Goal: Transaction & Acquisition: Book appointment/travel/reservation

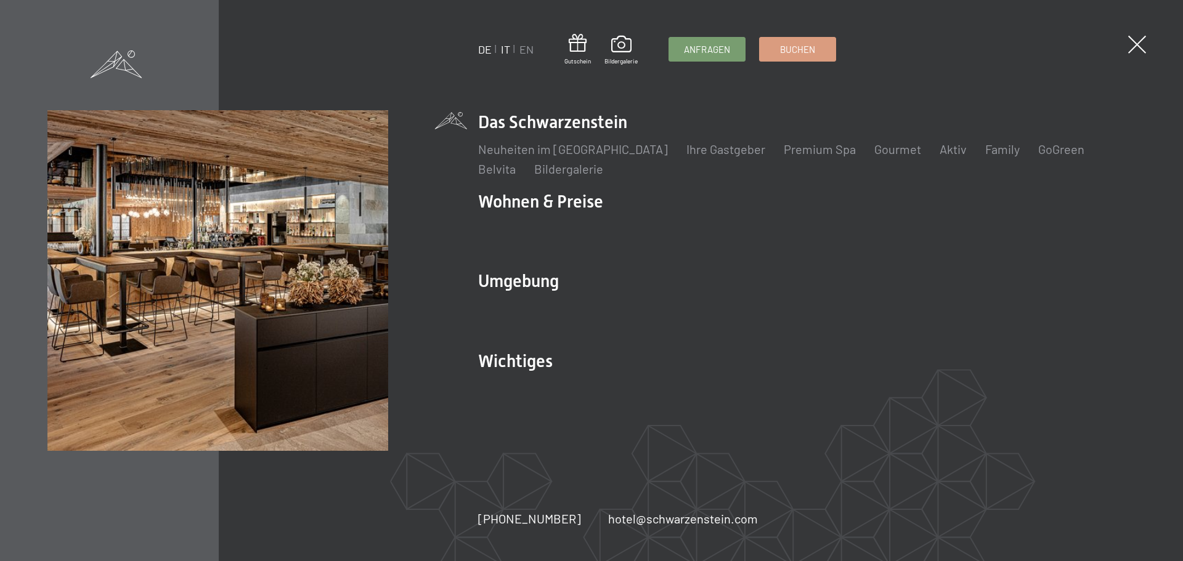
click at [505, 46] on link "IT" at bounding box center [505, 50] width 9 height 14
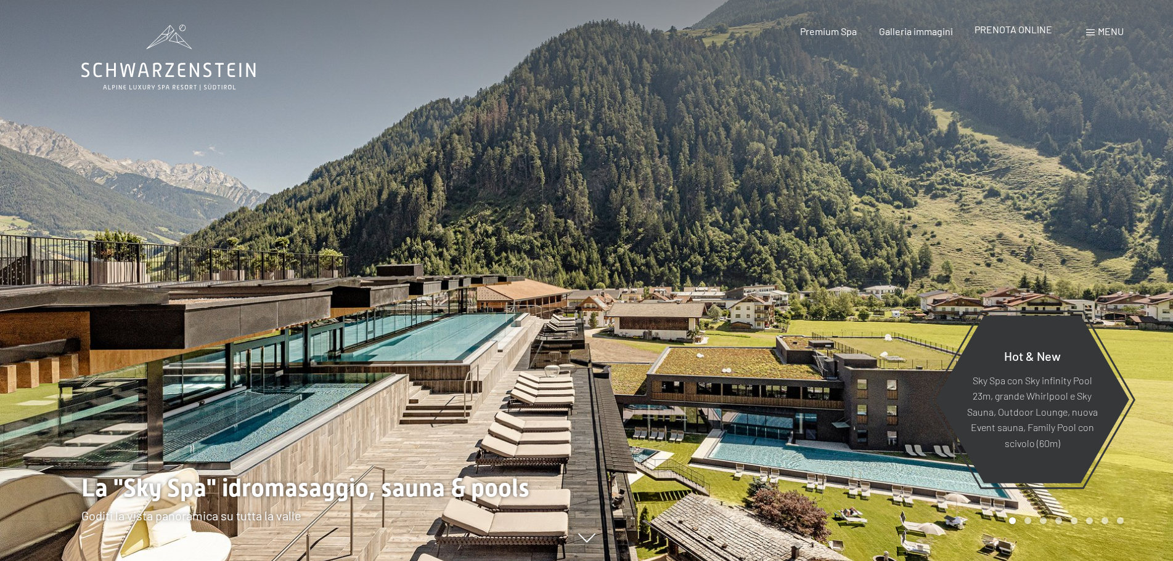
click at [1013, 28] on span "PRENOTA ONLINE" at bounding box center [1013, 29] width 78 height 12
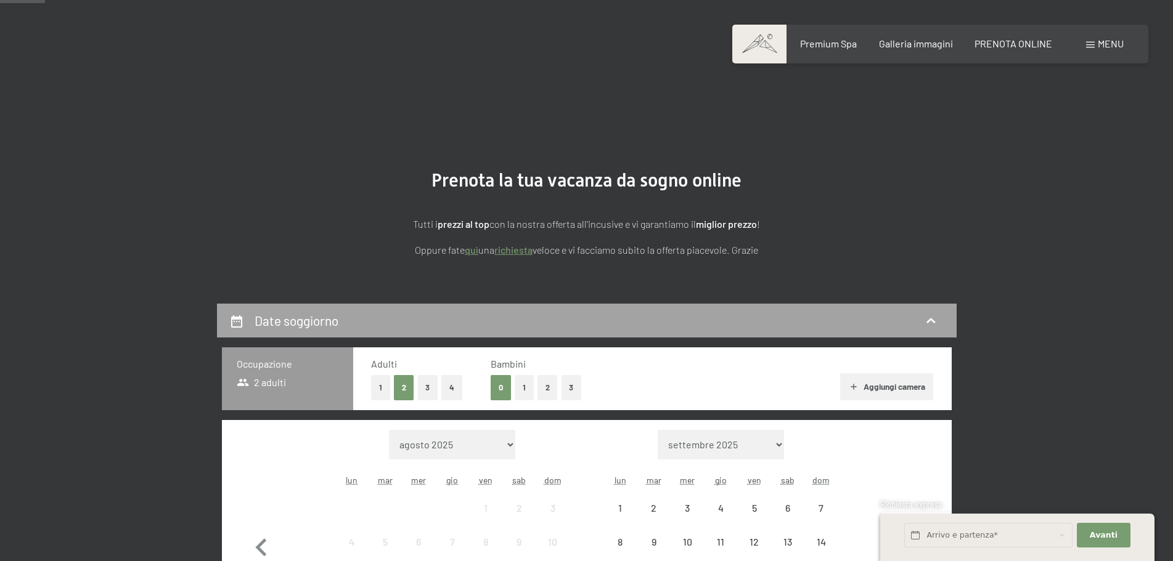
scroll to position [123, 0]
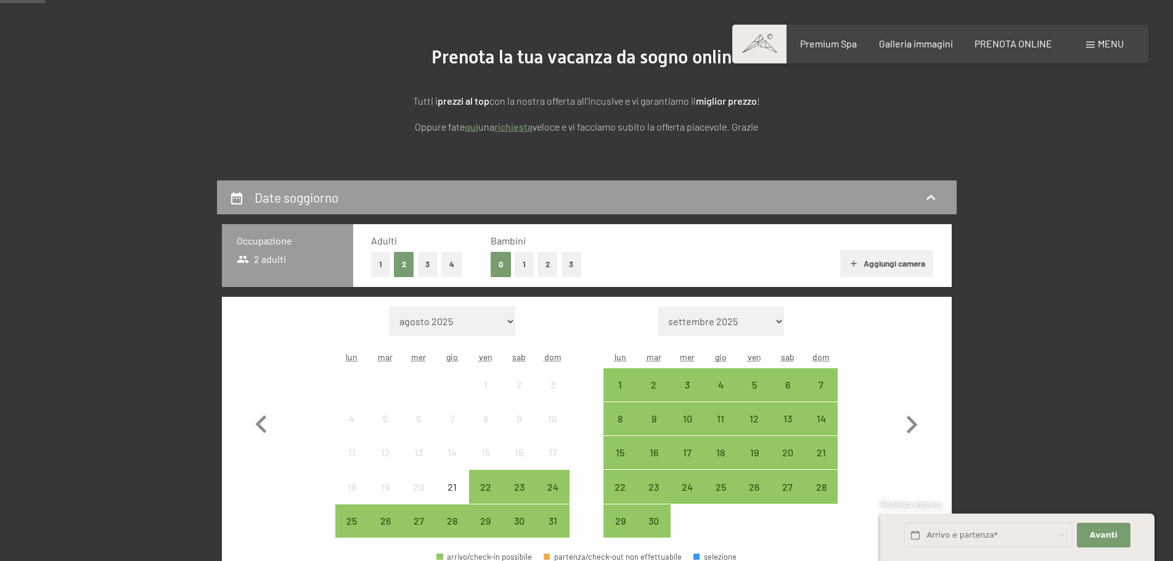
click at [548, 262] on button "2" at bounding box center [547, 264] width 20 height 25
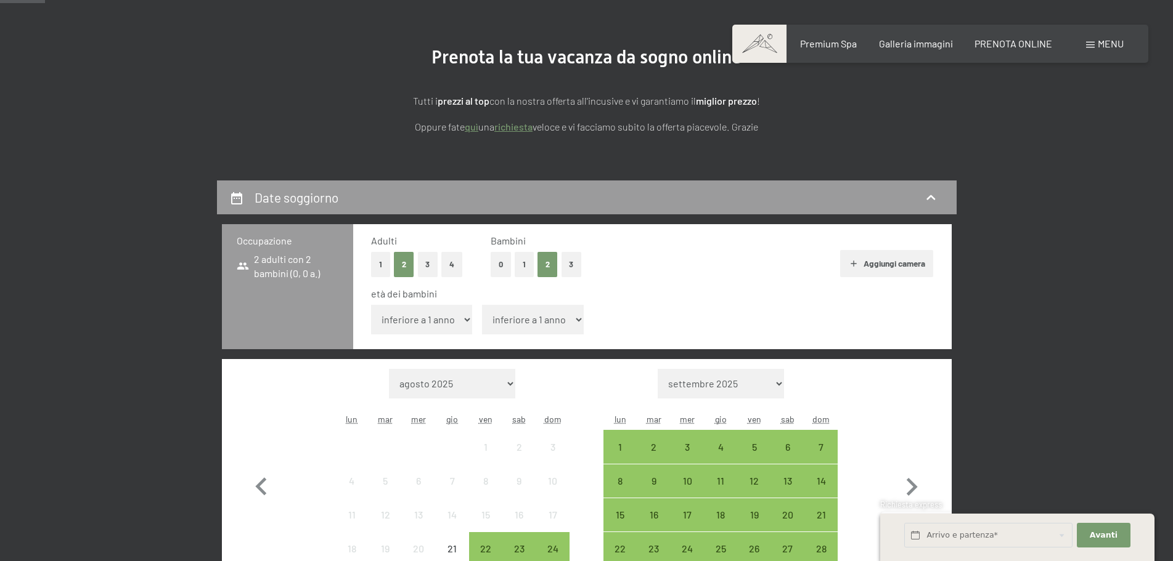
click at [467, 321] on label "Consenso marketing*" at bounding box center [511, 317] width 99 height 12
click at [462, 321] on input "Consenso marketing*" at bounding box center [456, 317] width 12 height 12
checkbox input "false"
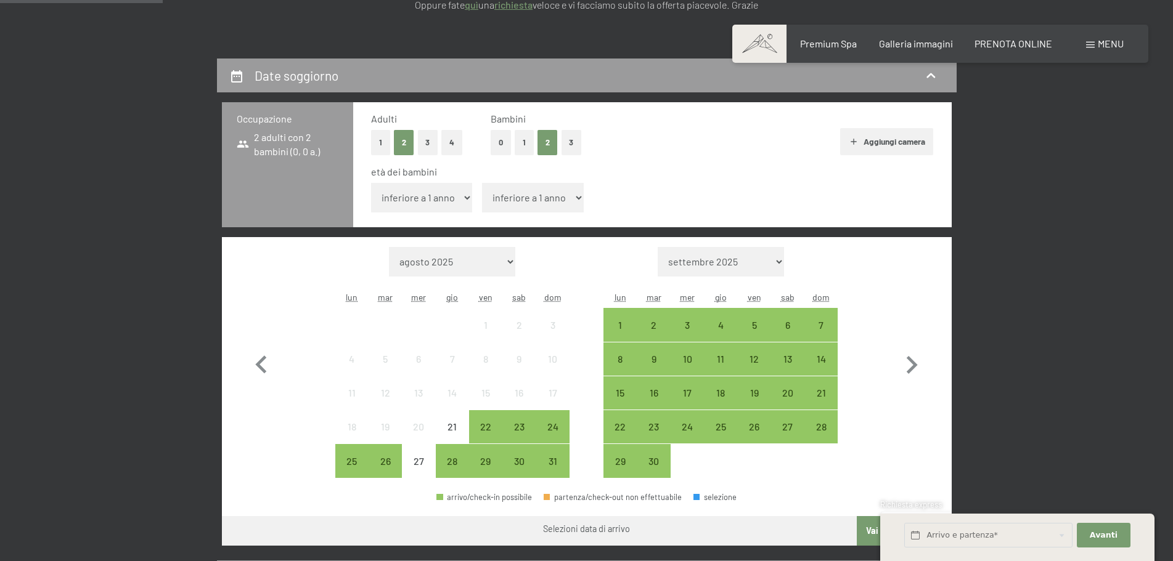
scroll to position [247, 0]
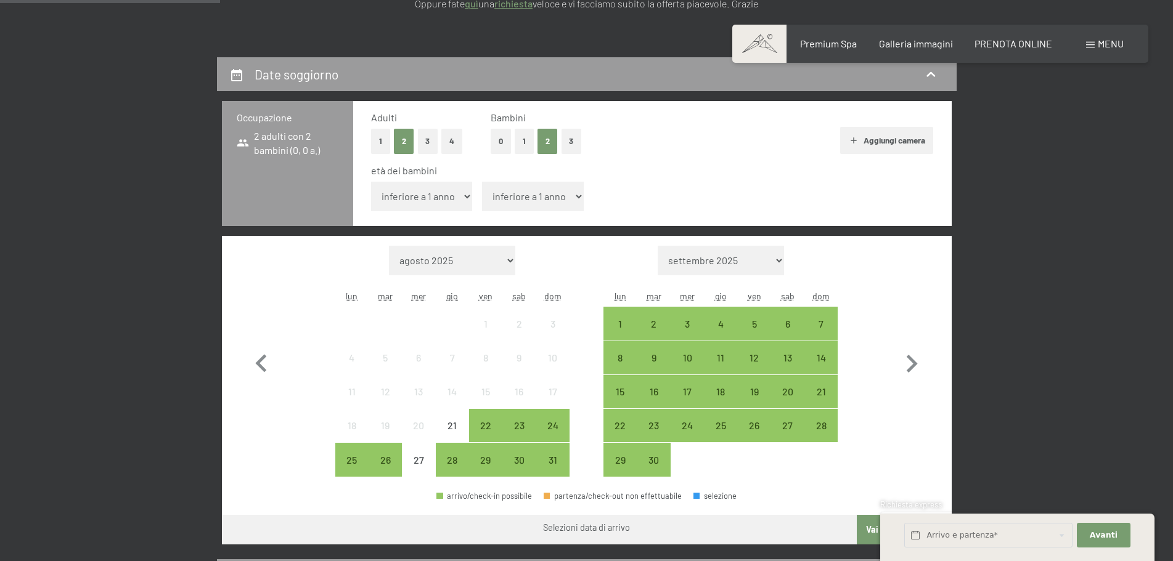
click at [468, 199] on select "inferiore a 1 anno 1 anno 2 anni 3 anni 4 anni 5 anni 6 anni 7 anni 8 anni 9 an…" at bounding box center [422, 197] width 102 height 30
select select "9"
click at [371, 182] on select "inferiore a 1 anno 1 anno 2 anni 3 anni 4 anni 5 anni 6 anni 7 anni 8 anni 9 an…" at bounding box center [422, 197] width 102 height 30
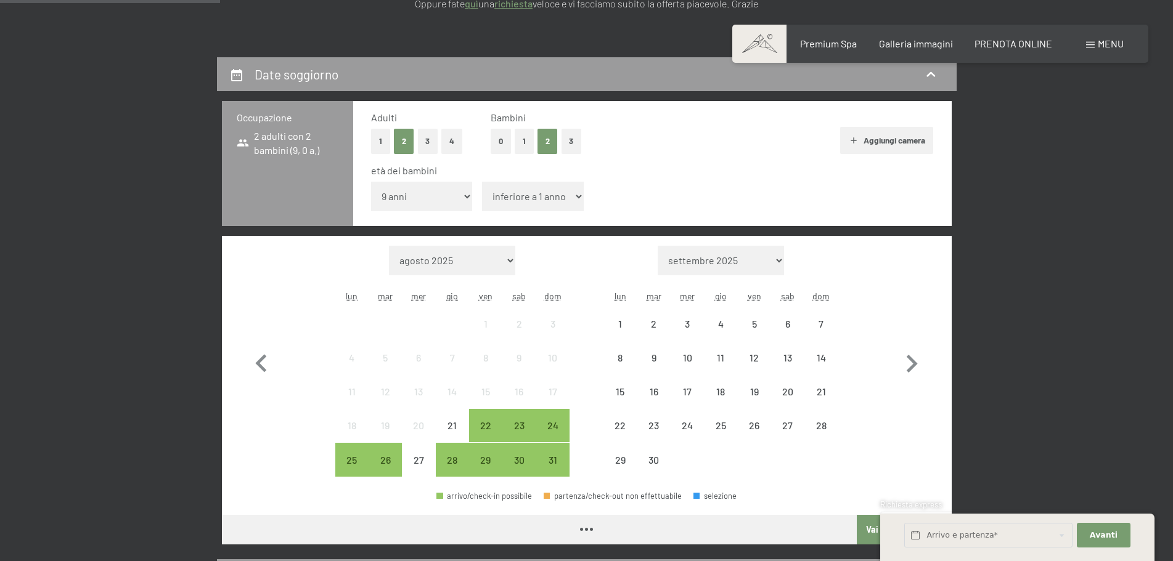
click at [580, 192] on select "inferiore a 1 anno 1 anno 2 anni 3 anni 4 anni 5 anni 6 anni 7 anni 8 anni 9 an…" at bounding box center [533, 197] width 102 height 30
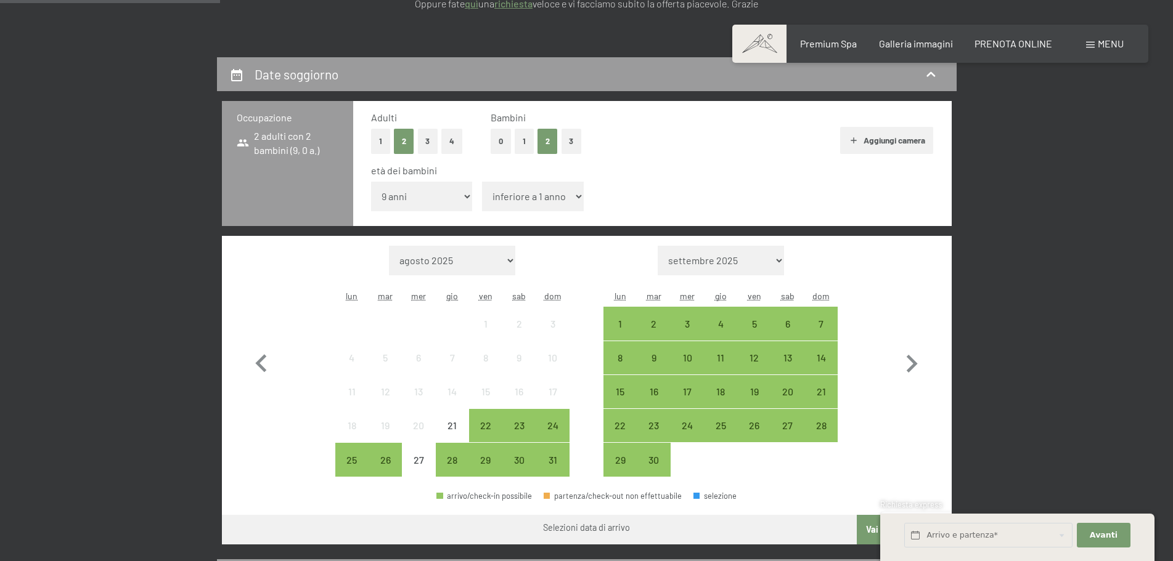
select select "12"
click at [482, 182] on select "inferiore a 1 anno 1 anno 2 anni 3 anni 4 anni 5 anni 6 anni 7 anni 8 anni 9 an…" at bounding box center [533, 197] width 102 height 30
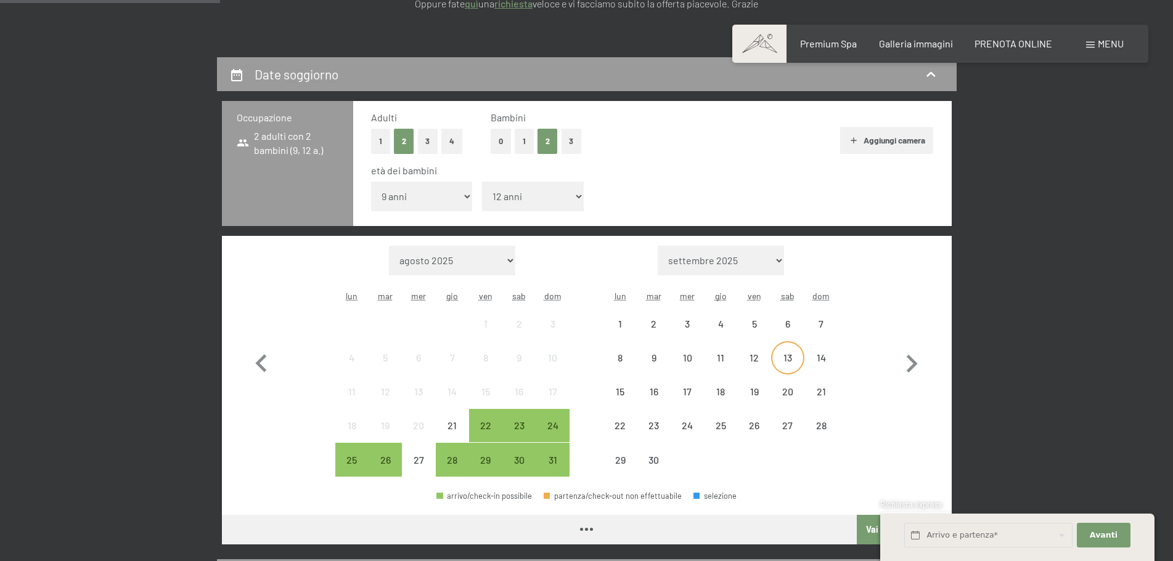
drag, startPoint x: 794, startPoint y: 326, endPoint x: 789, endPoint y: 351, distance: 25.7
click at [793, 326] on div "6" at bounding box center [787, 334] width 31 height 31
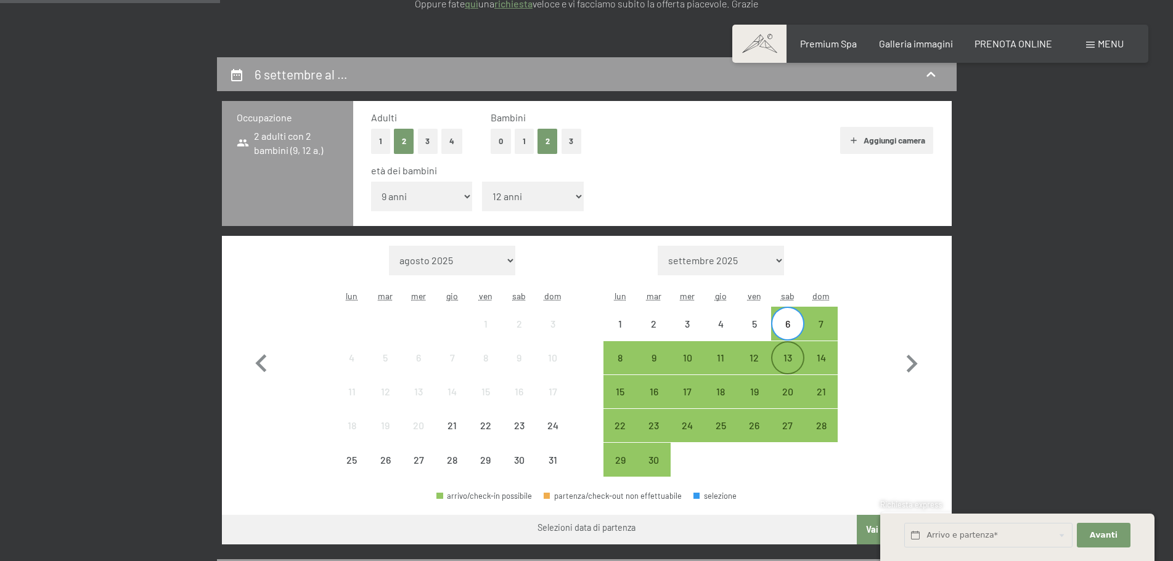
click at [789, 351] on div "13" at bounding box center [787, 358] width 31 height 31
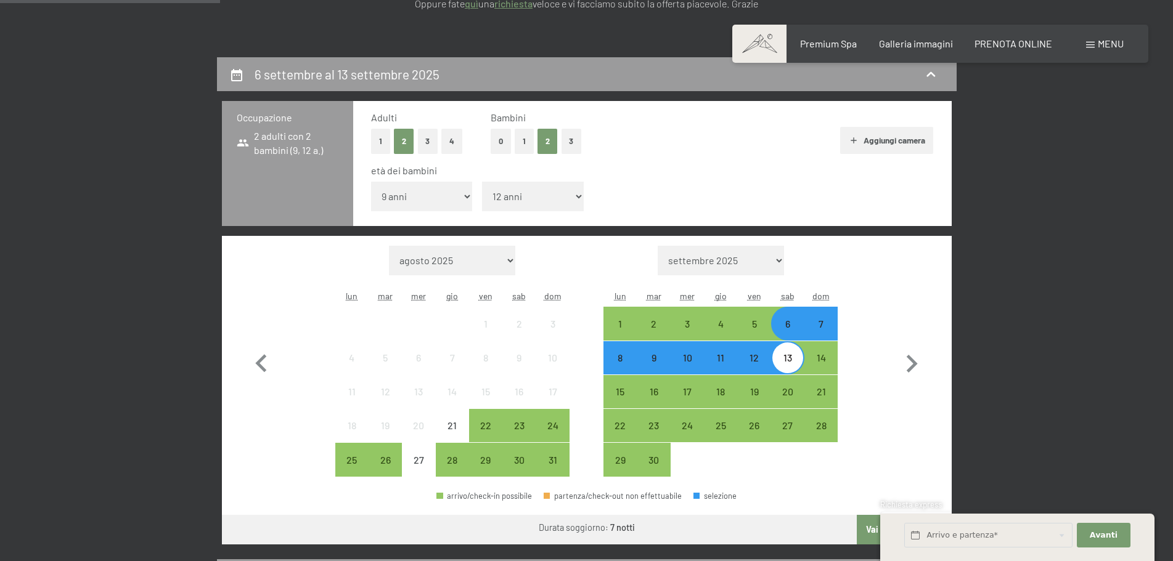
click at [934, 362] on div "Mese/anno agosto 2025 settembre 2025 ottobre 2025 novembre 2025 dicembre 2025 g…" at bounding box center [587, 361] width 730 height 251
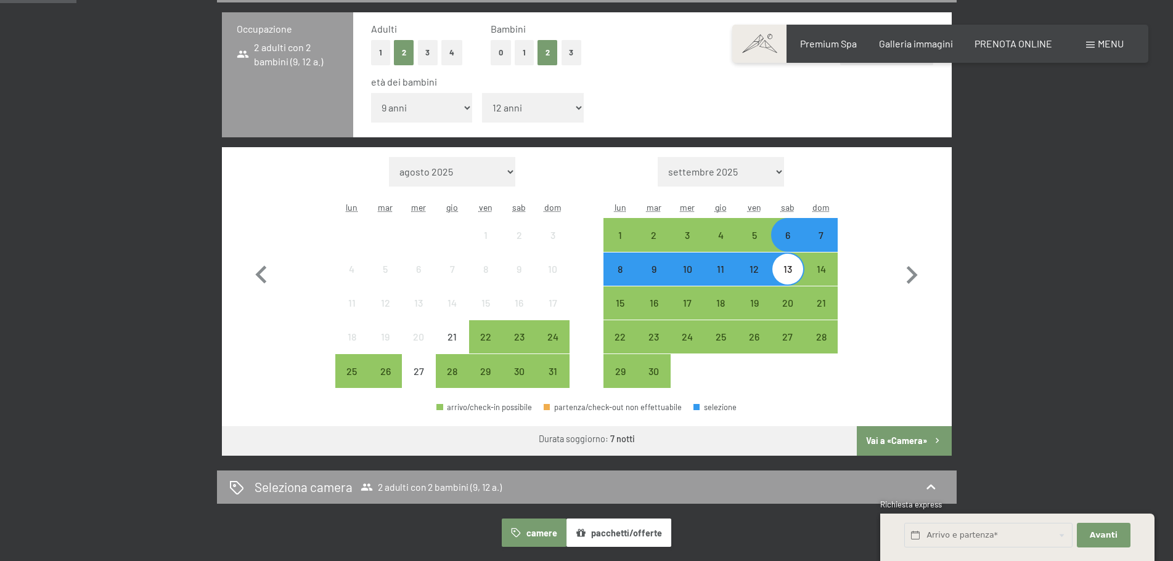
scroll to position [493, 0]
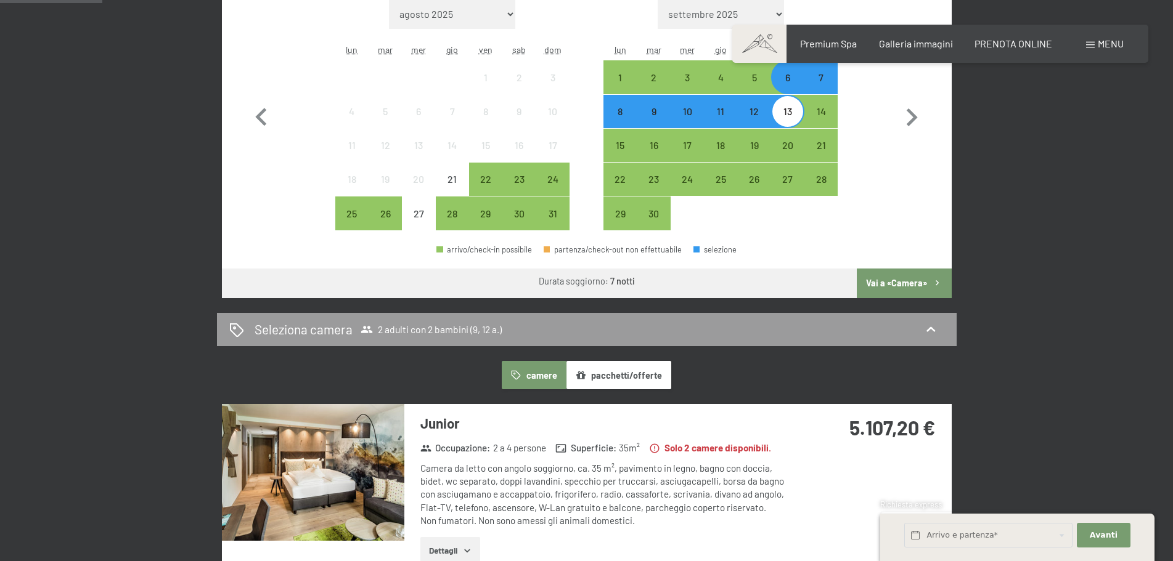
click at [887, 280] on button "Vai a «Camera»" at bounding box center [904, 284] width 94 height 30
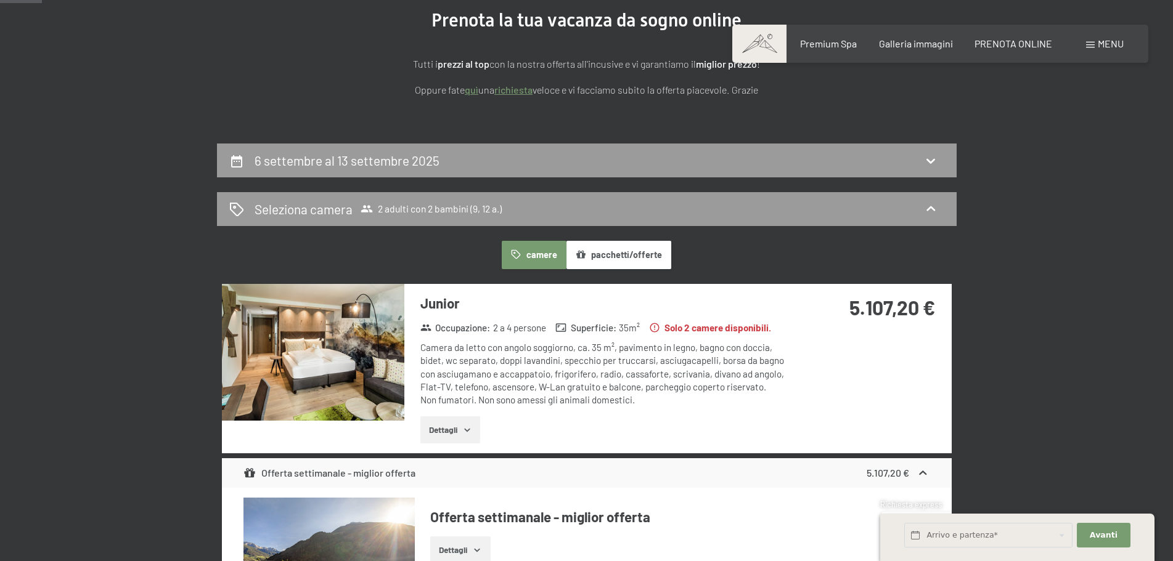
scroll to position [185, 0]
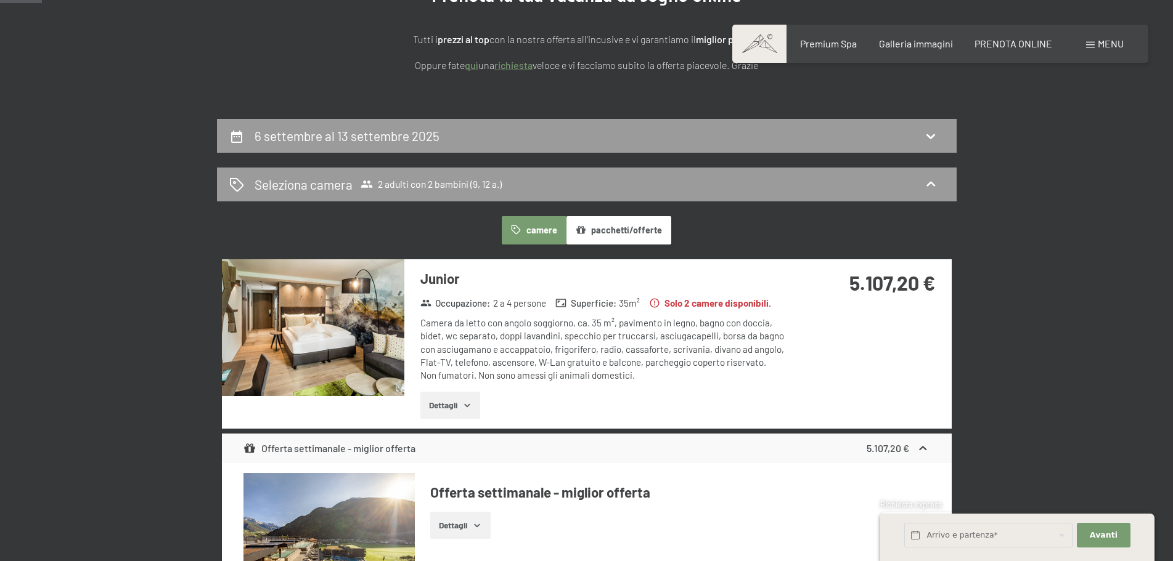
click at [316, 367] on img at bounding box center [313, 327] width 182 height 137
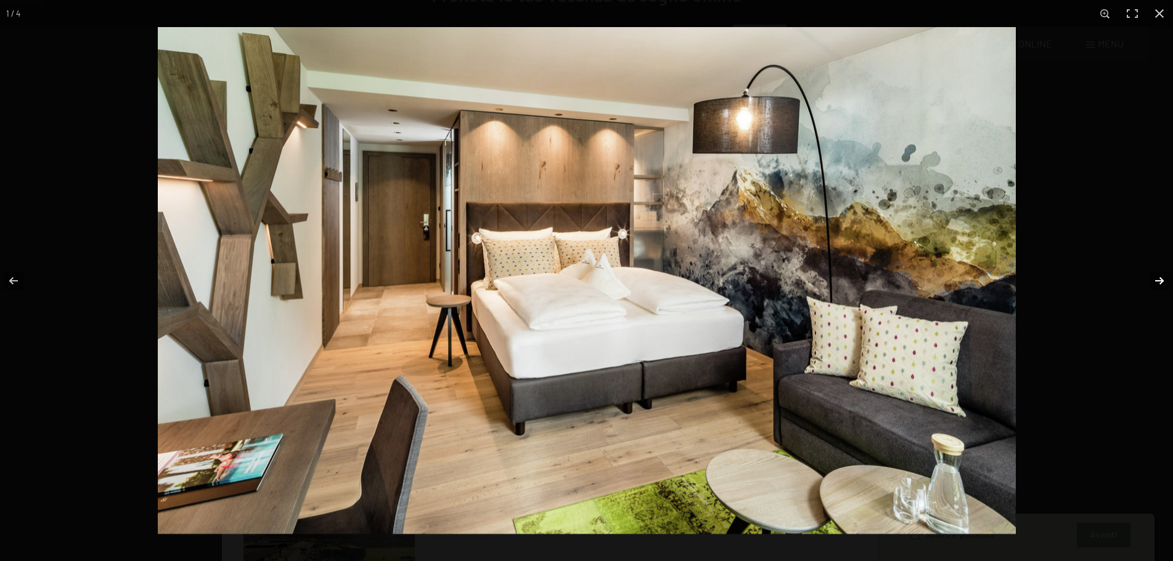
click at [1156, 277] on button "button" at bounding box center [1151, 281] width 43 height 62
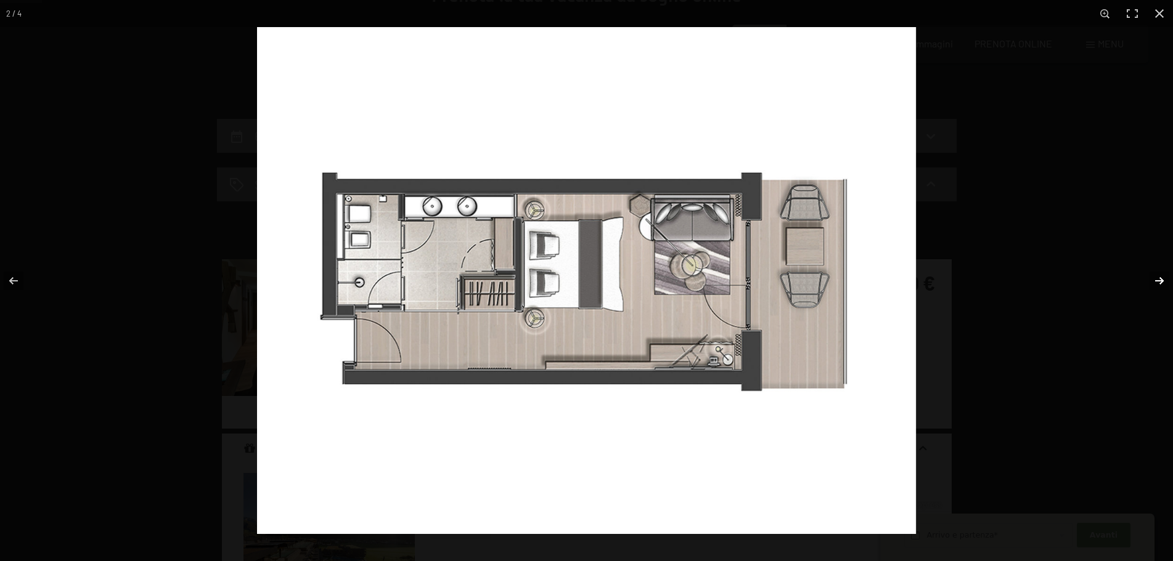
click at [1157, 277] on button "button" at bounding box center [1151, 281] width 43 height 62
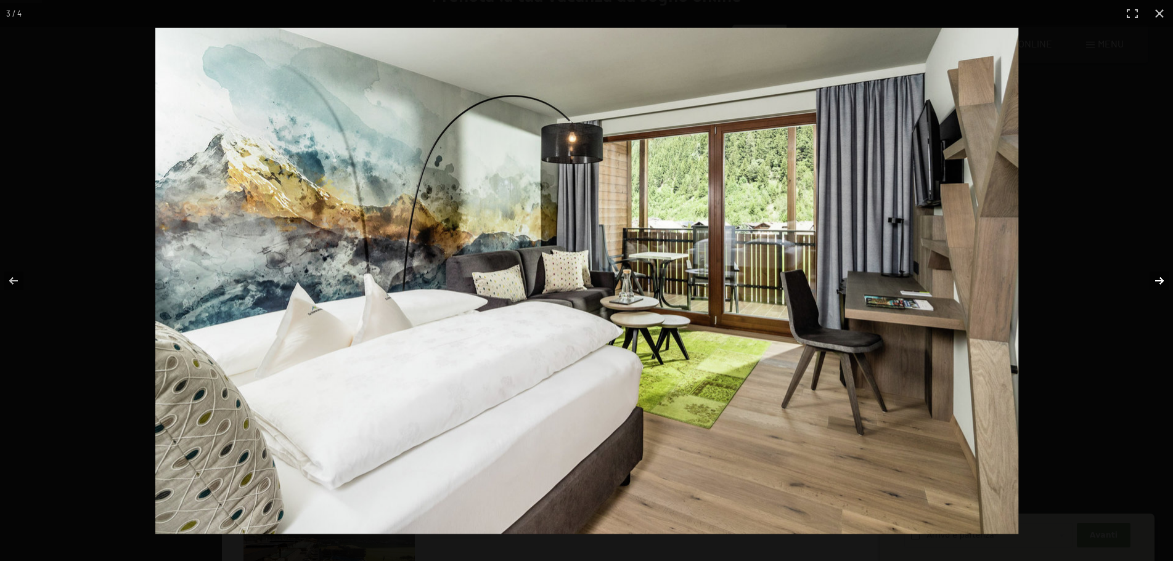
click at [1157, 277] on button "button" at bounding box center [1151, 281] width 43 height 62
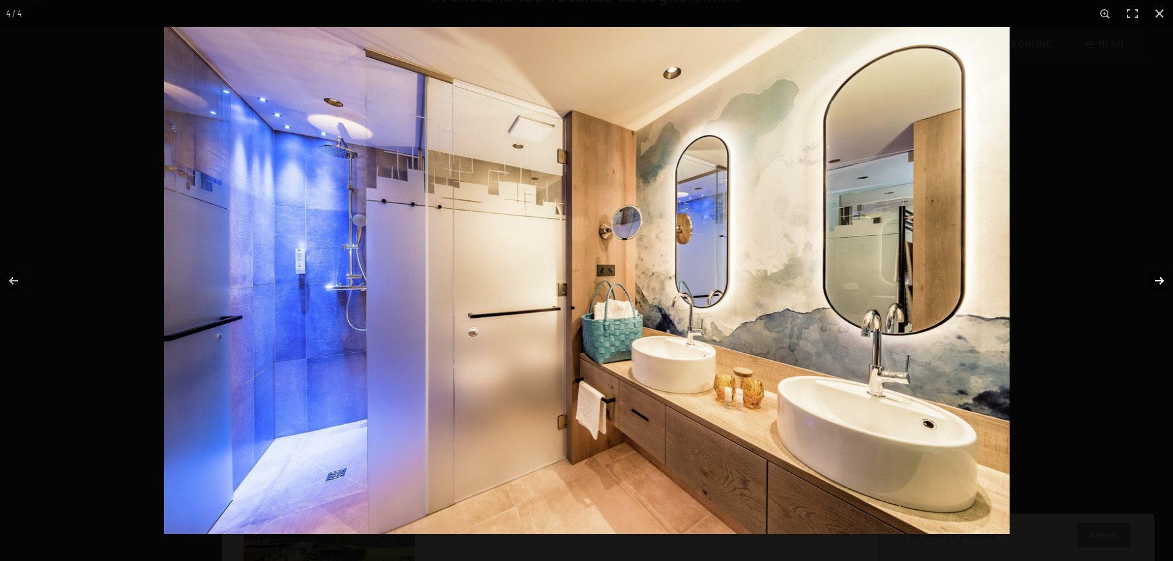
click at [1157, 277] on button "button" at bounding box center [1151, 281] width 43 height 62
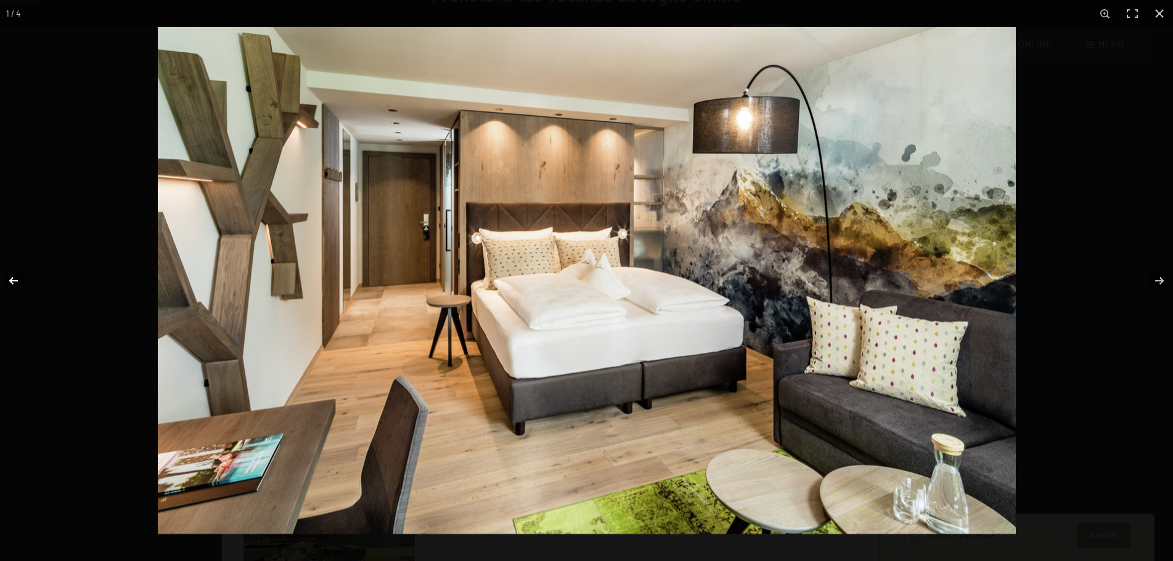
click at [11, 282] on button "button" at bounding box center [21, 281] width 43 height 62
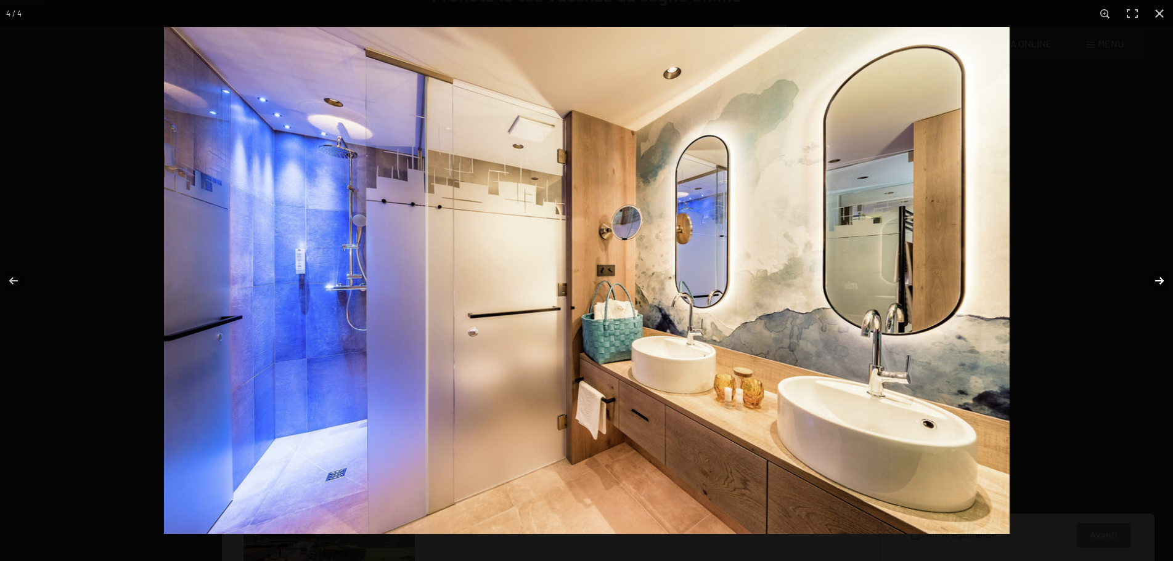
click at [1165, 277] on button "button" at bounding box center [1151, 281] width 43 height 62
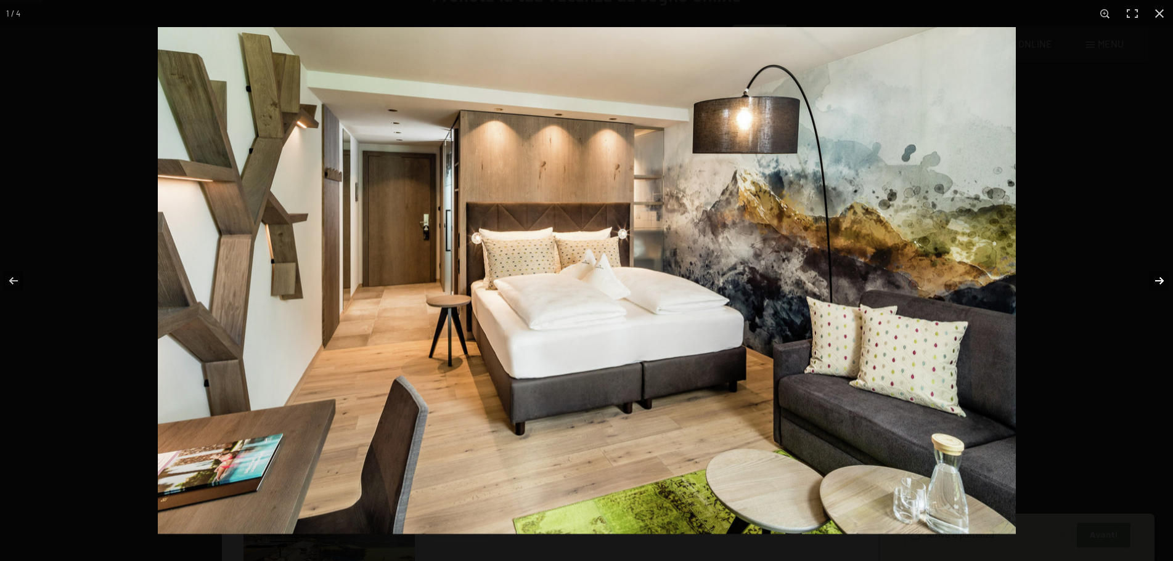
click at [1165, 277] on button "button" at bounding box center [1151, 281] width 43 height 62
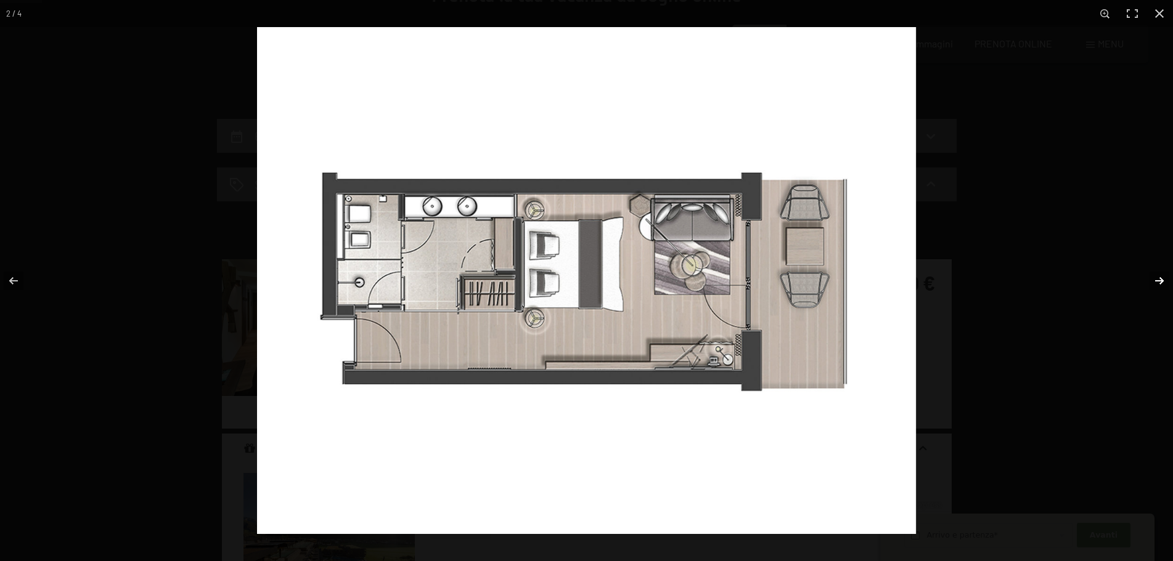
click at [1165, 277] on button "button" at bounding box center [1151, 281] width 43 height 62
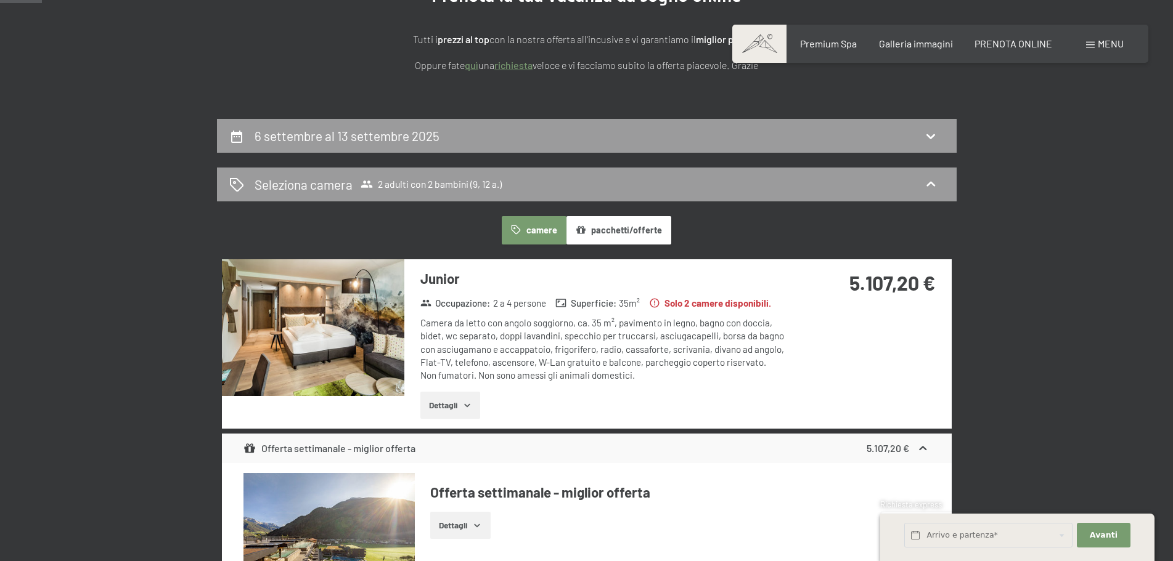
click at [0, 0] on button "button" at bounding box center [0, 0] width 0 height 0
